Goal: Transaction & Acquisition: Purchase product/service

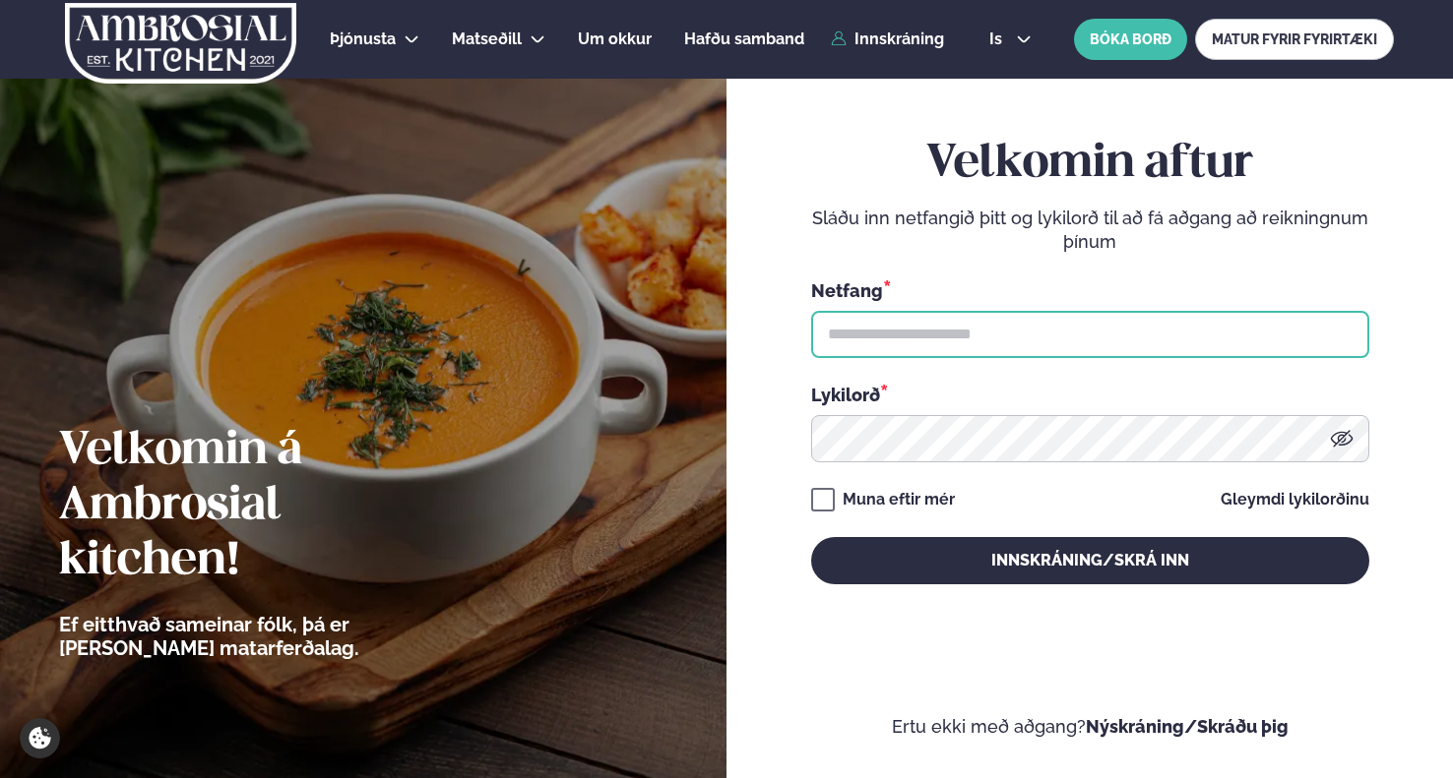
click at [1060, 351] on input "text" at bounding box center [1090, 334] width 558 height 47
type input "**********"
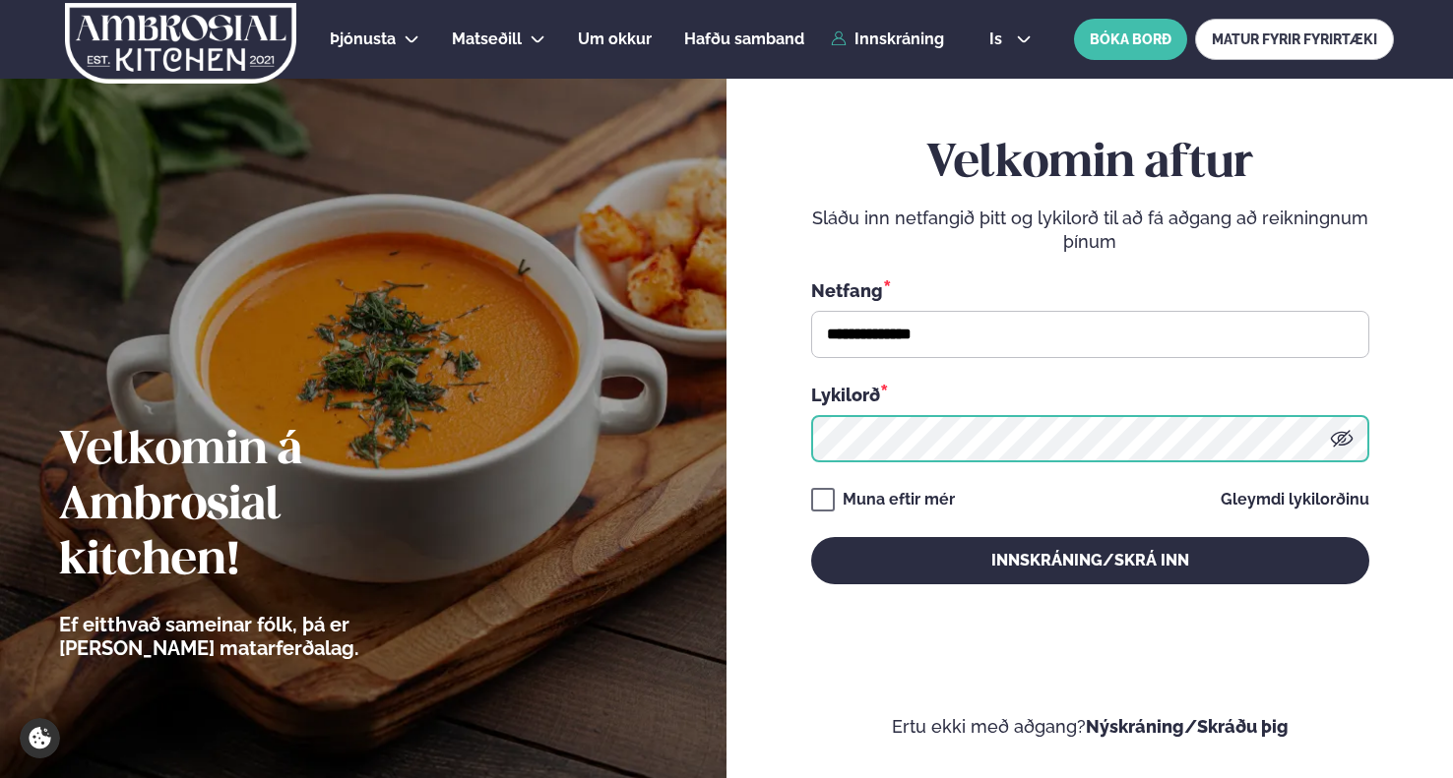
click at [811, 537] on button "Innskráning/Skrá inn" at bounding box center [1090, 560] width 558 height 47
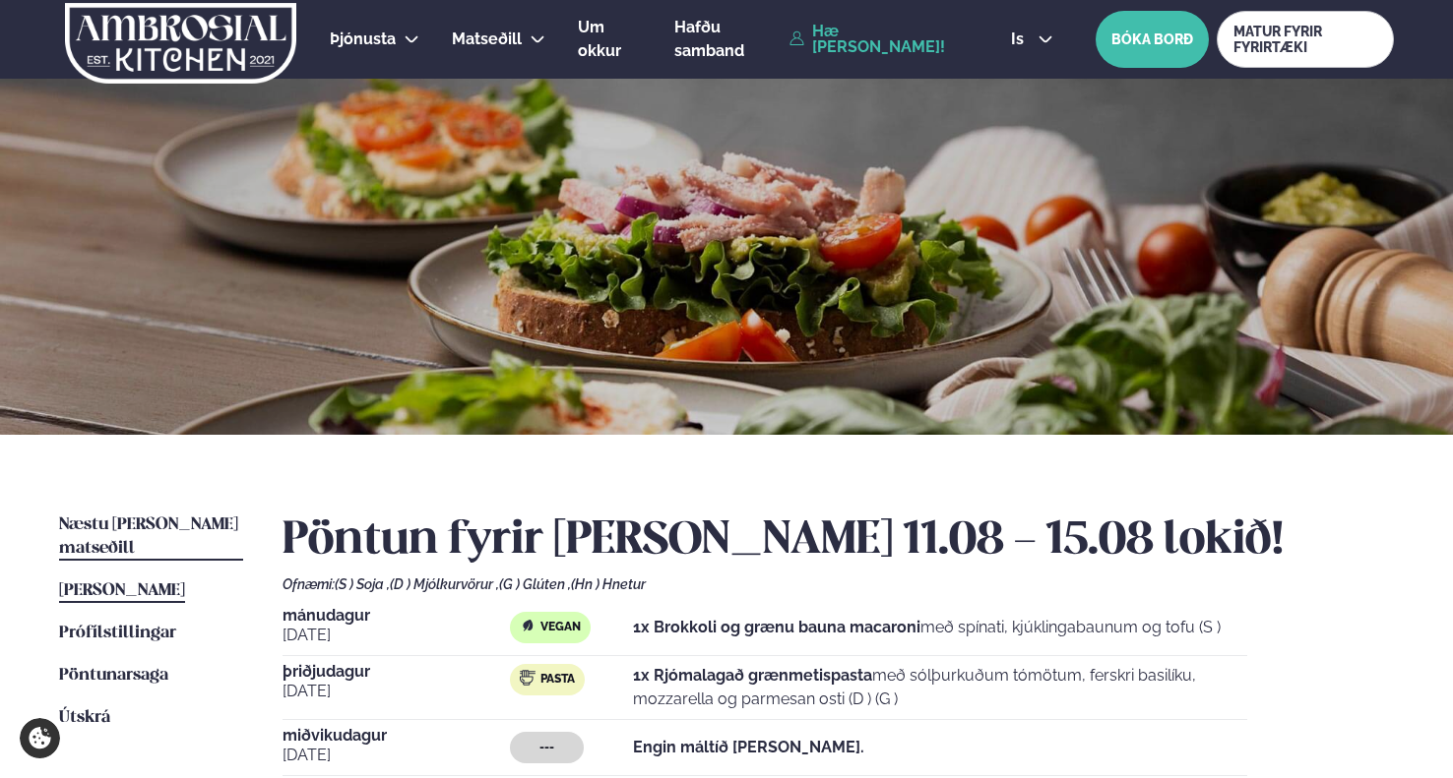
drag, startPoint x: 190, startPoint y: 542, endPoint x: 200, endPoint y: 515, distance: 29.3
click at [197, 524] on ul "Næstu [PERSON_NAME] matseðill Næsta vika [PERSON_NAME] matseðill [PERSON_NAME] …" at bounding box center [151, 730] width 184 height 433
click at [200, 515] on link "Næstu [PERSON_NAME] matseðill Næsta vika" at bounding box center [151, 537] width 184 height 47
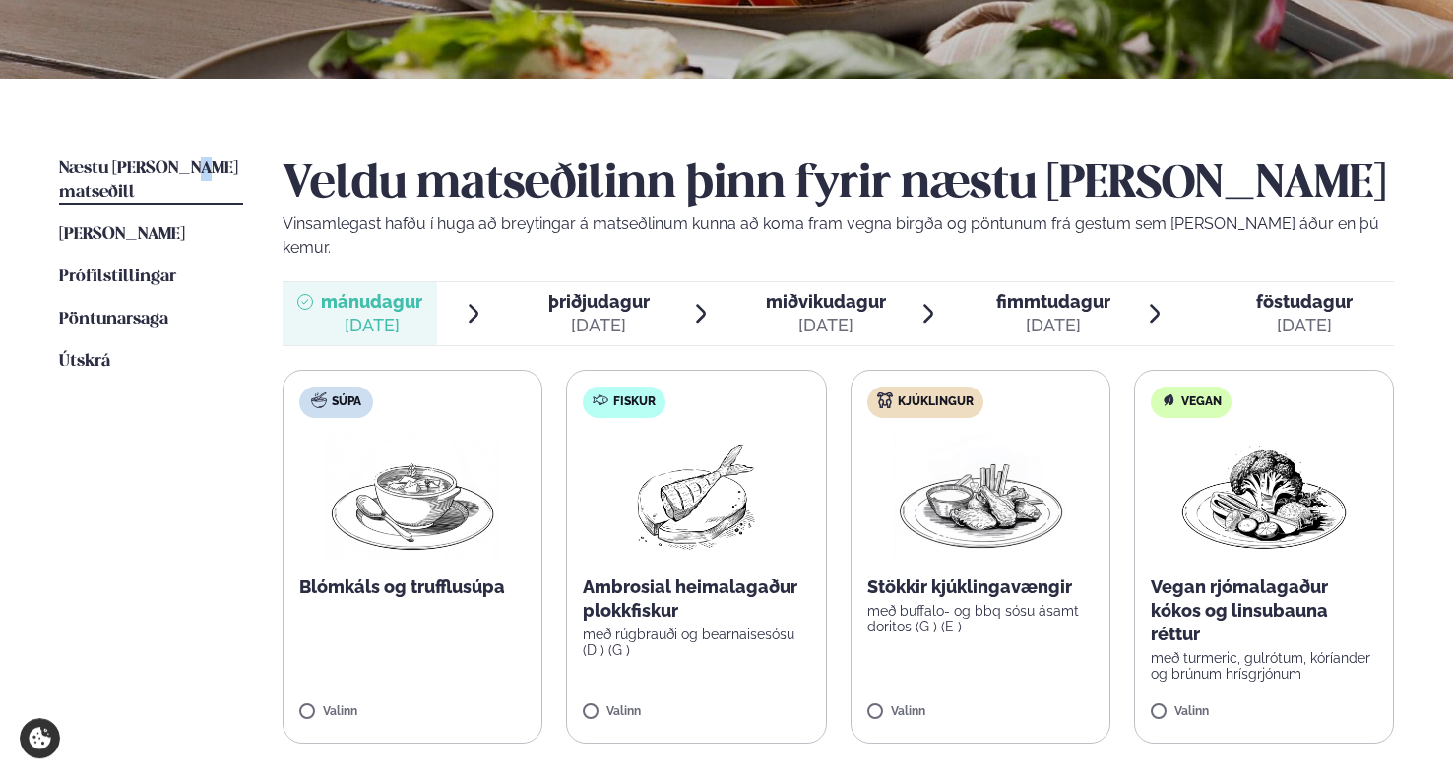
scroll to position [402, 0]
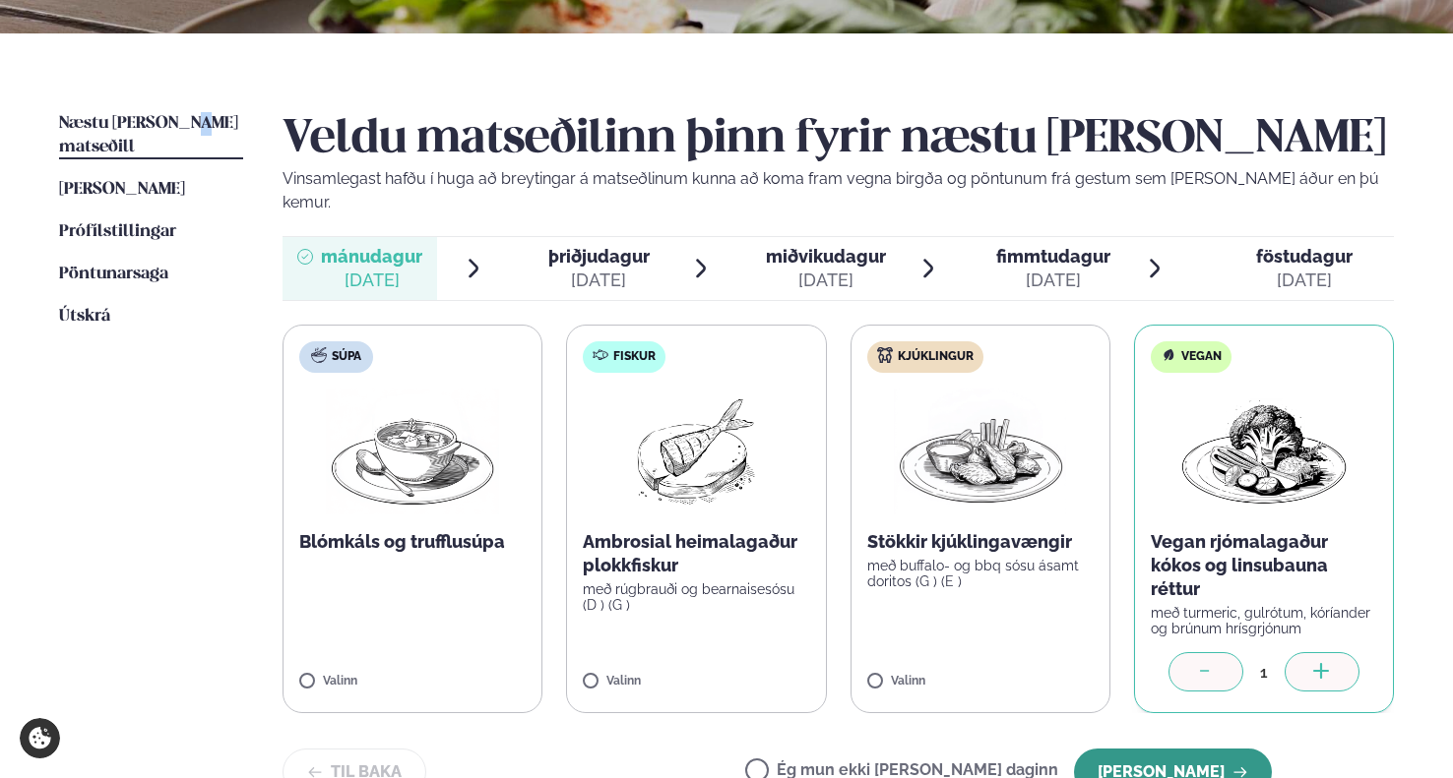
click at [1179, 749] on button "[PERSON_NAME]" at bounding box center [1173, 772] width 198 height 47
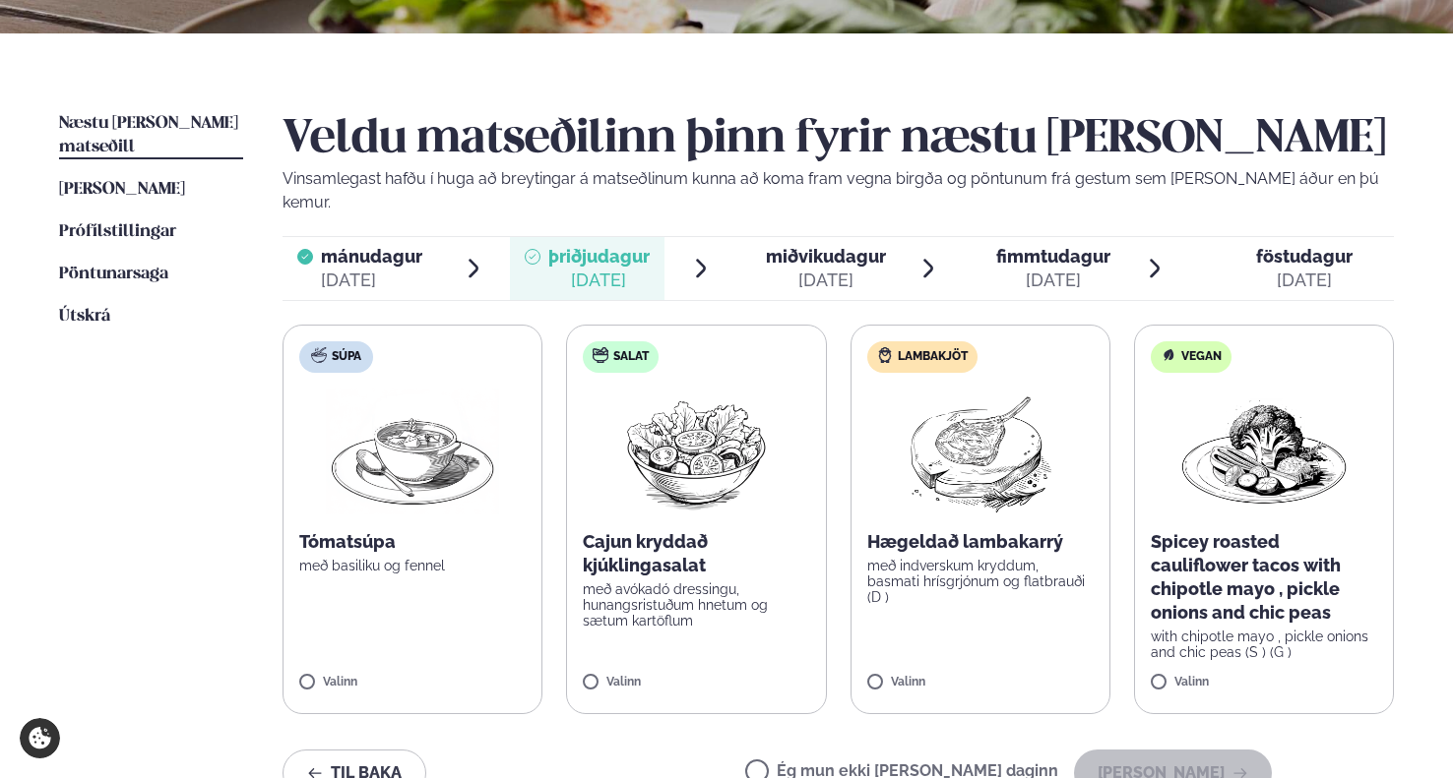
click at [834, 246] on span "miðvikudagur" at bounding box center [826, 256] width 120 height 21
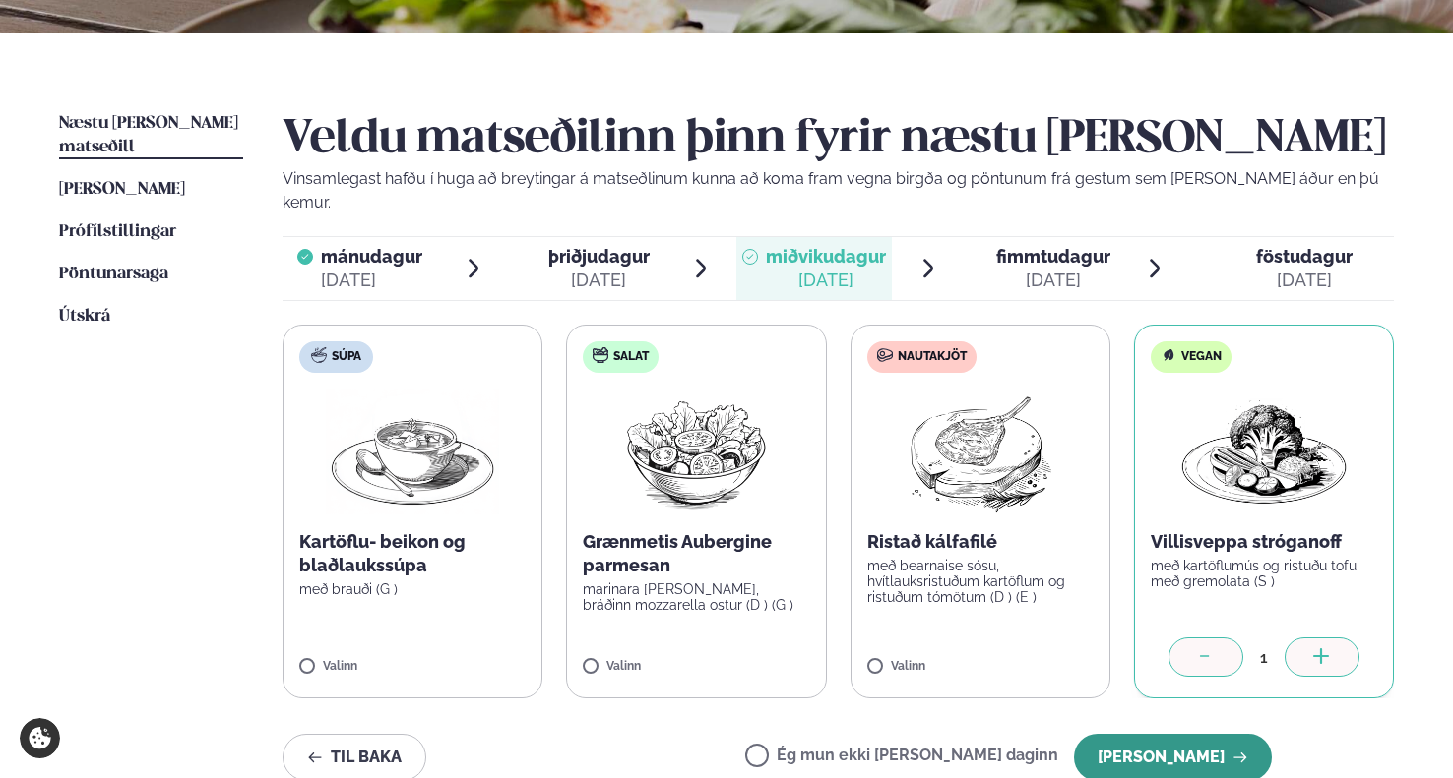
click at [1177, 734] on button "[PERSON_NAME]" at bounding box center [1173, 757] width 198 height 47
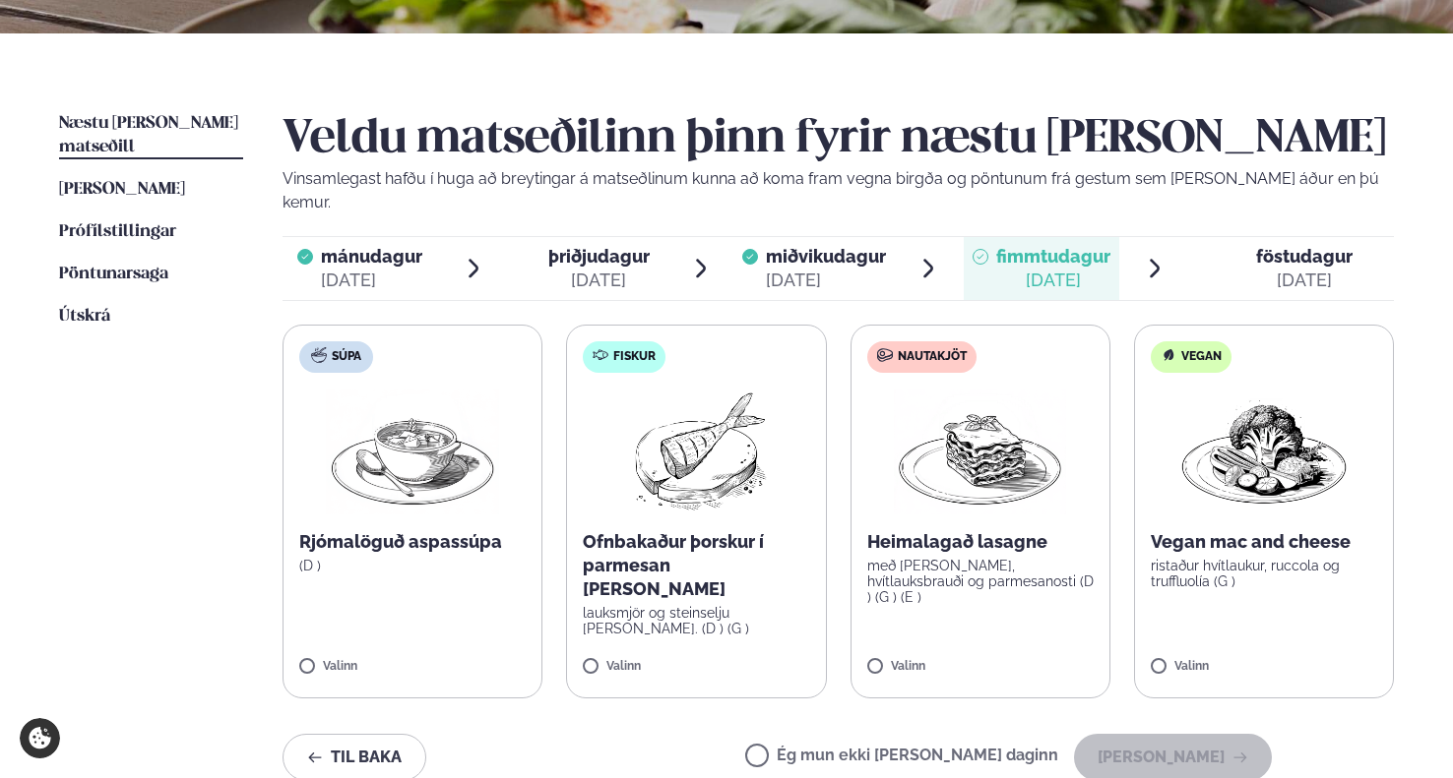
click at [584, 269] on div "[DATE]" at bounding box center [598, 281] width 101 height 24
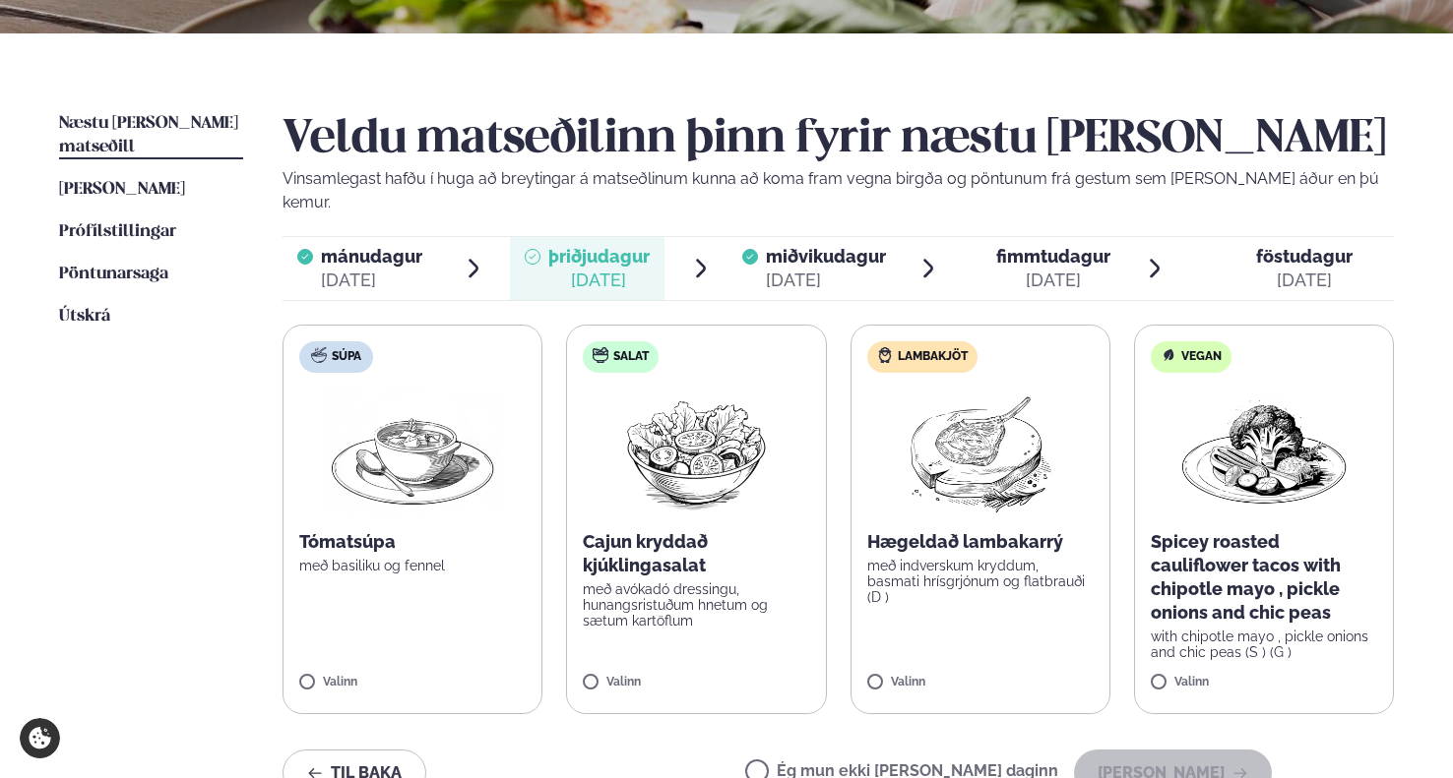
click at [1076, 269] on div "[DATE]" at bounding box center [1053, 281] width 114 height 24
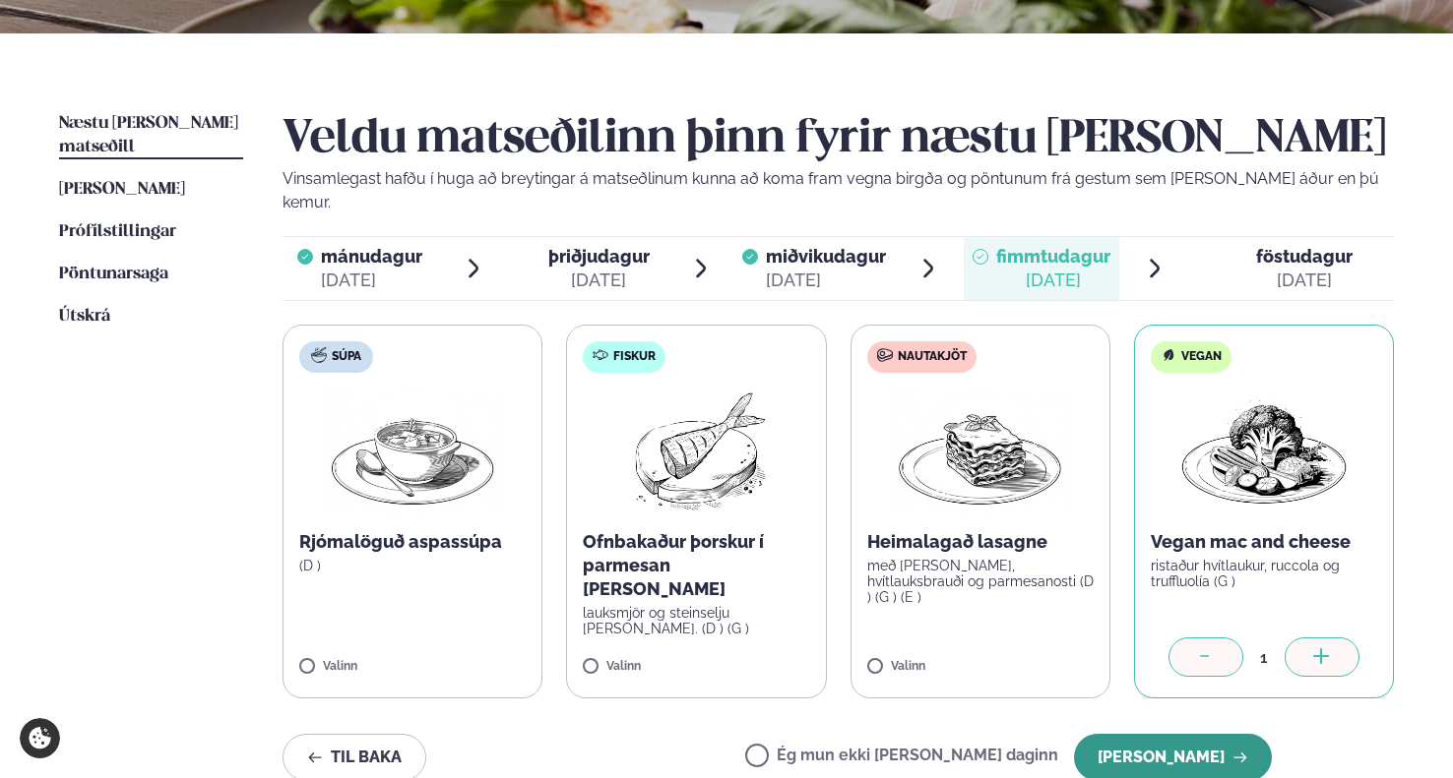
click at [1204, 734] on button "[PERSON_NAME]" at bounding box center [1173, 757] width 198 height 47
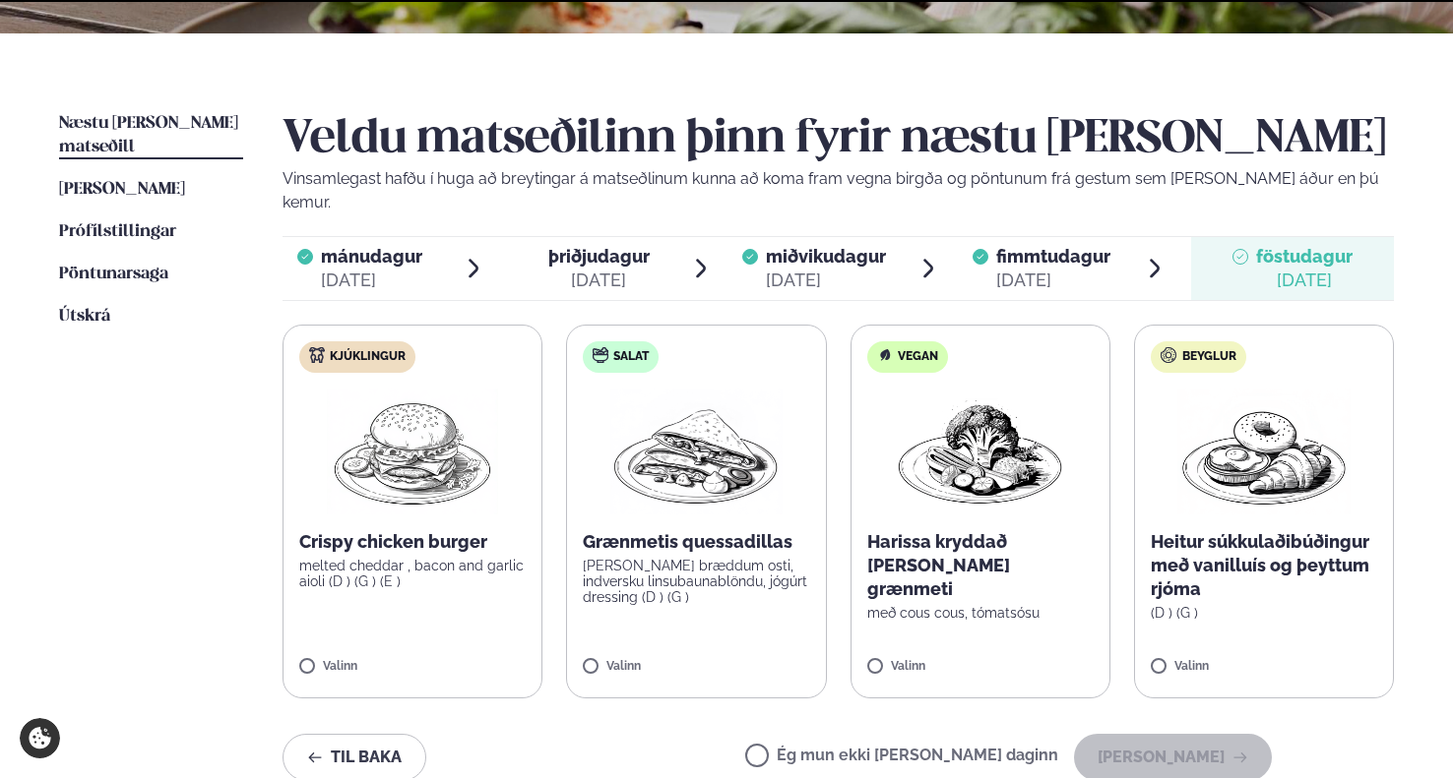
click at [1312, 269] on div "[DATE]" at bounding box center [1304, 281] width 96 height 24
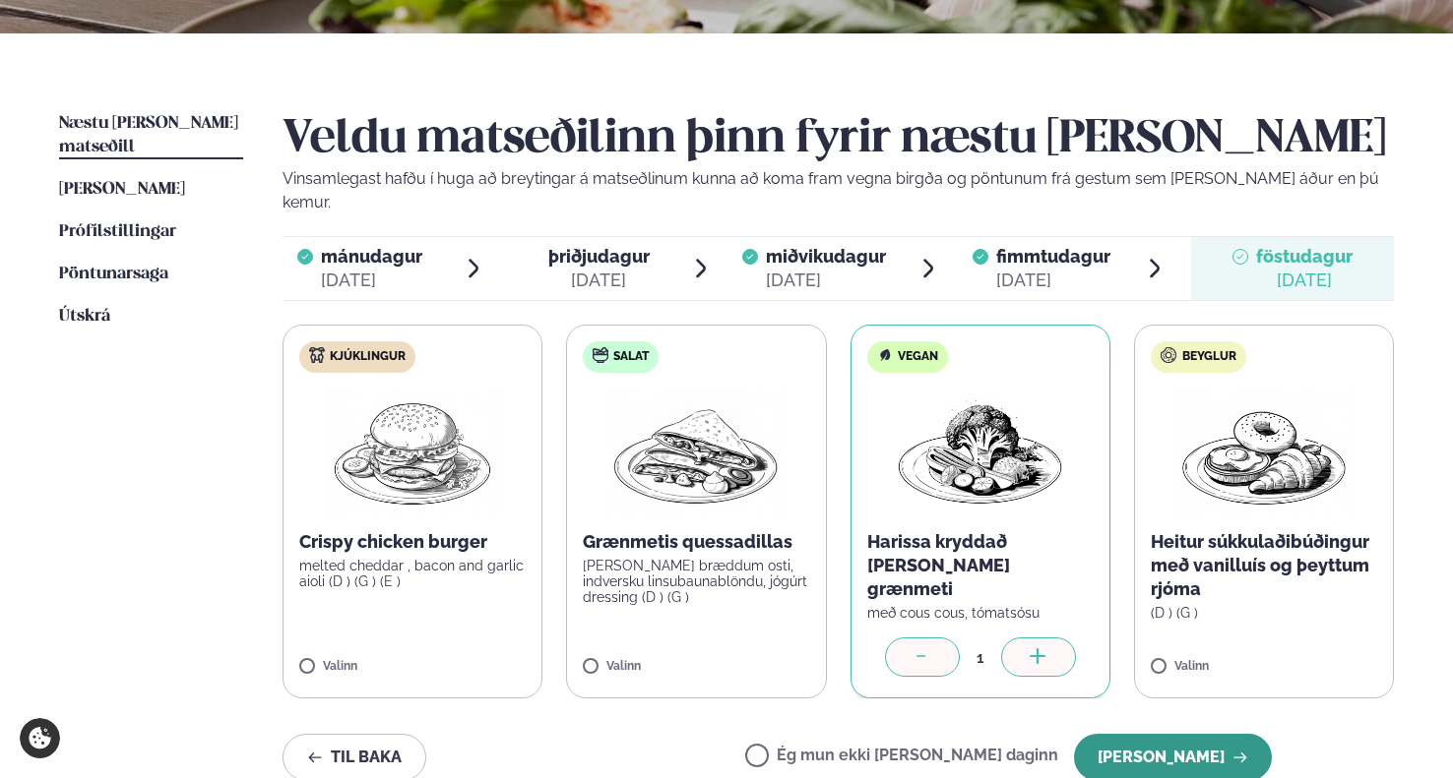
scroll to position [401, 0]
click at [1174, 735] on button "[PERSON_NAME]" at bounding box center [1173, 758] width 198 height 47
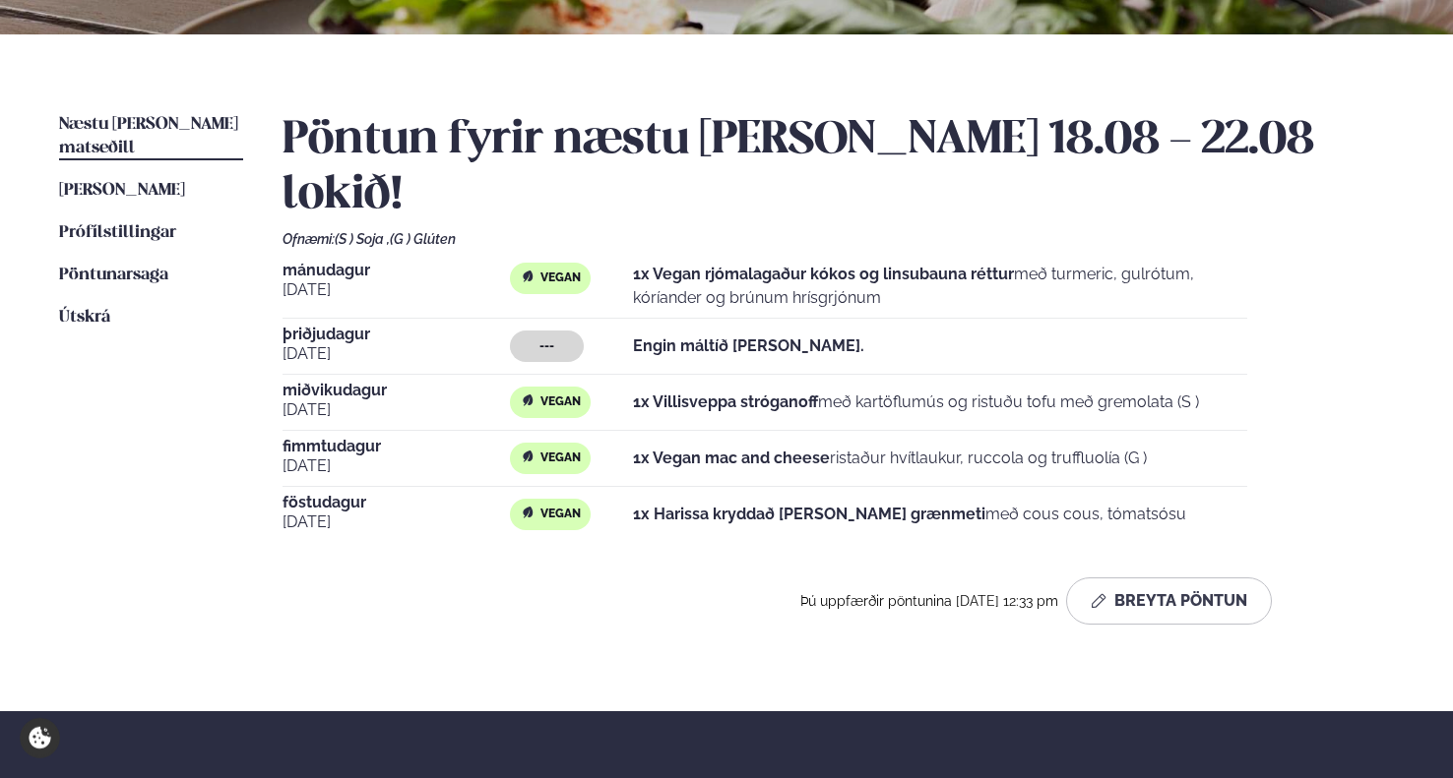
click at [642, 337] on strong "Engin máltíð [PERSON_NAME]." at bounding box center [748, 346] width 231 height 19
